Goal: Information Seeking & Learning: Learn about a topic

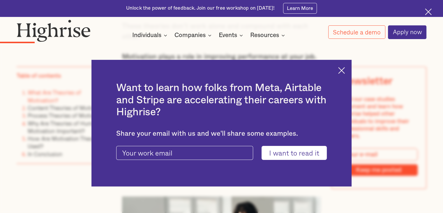
scroll to position [723, 0]
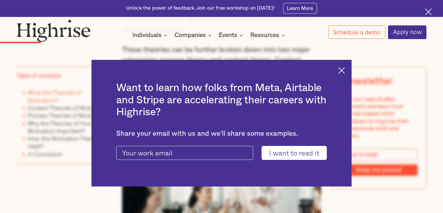
click at [344, 69] on img at bounding box center [341, 70] width 7 height 7
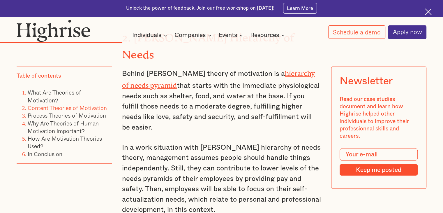
scroll to position [1480, 0]
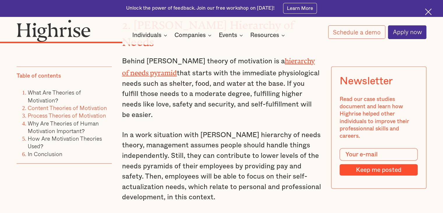
click at [52, 116] on link "Process Theories of Motivation" at bounding box center [67, 115] width 78 height 8
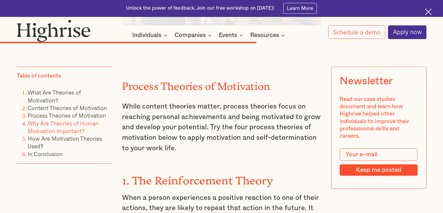
scroll to position [2823, 0]
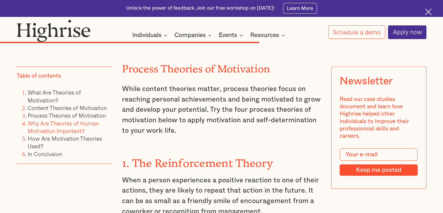
drag, startPoint x: 121, startPoint y: 144, endPoint x: 241, endPoint y: 187, distance: 127.5
copy p "When an employee practices reinforcement and encourages it within their team, i…"
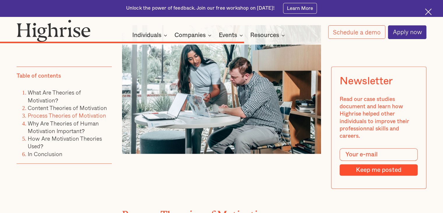
scroll to position [2765, 0]
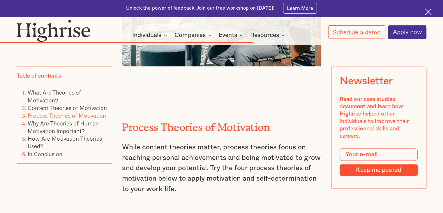
click at [148, 142] on p "While content theories matter, process theories focus on reaching personal achi…" at bounding box center [221, 168] width 199 height 52
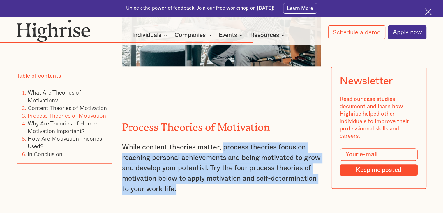
drag, startPoint x: 222, startPoint y: 63, endPoint x: 240, endPoint y: 104, distance: 44.4
click at [240, 142] on p "While content theories matter, process theories focus on reaching personal achi…" at bounding box center [221, 168] width 199 height 52
drag, startPoint x: 226, startPoint y: 80, endPoint x: 194, endPoint y: 93, distance: 34.0
click at [194, 142] on p "While content theories matter, process theories focus on reaching personal achi…" at bounding box center [221, 168] width 199 height 52
click at [237, 142] on p "While content theories matter, process theories focus on reaching personal achi…" at bounding box center [221, 168] width 199 height 52
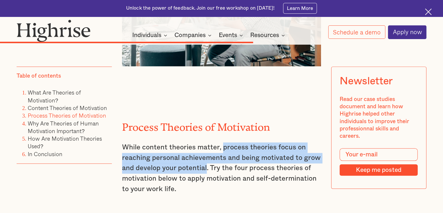
drag, startPoint x: 222, startPoint y: 64, endPoint x: 206, endPoint y: 84, distance: 25.6
click at [206, 142] on p "While content theories matter, process theories focus on reaching personal achi…" at bounding box center [221, 168] width 199 height 52
copy p "process theories focus on reaching personal achievements and being motivated to…"
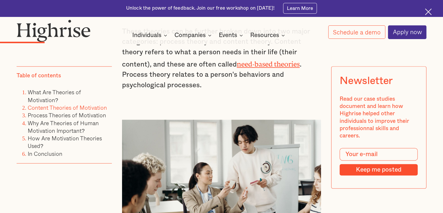
scroll to position [727, 0]
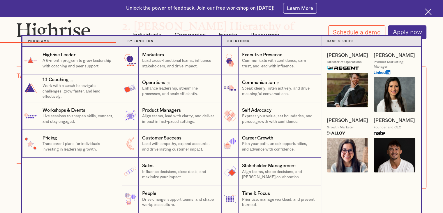
scroll to position [1480, 0]
